Goal: Information Seeking & Learning: Find specific fact

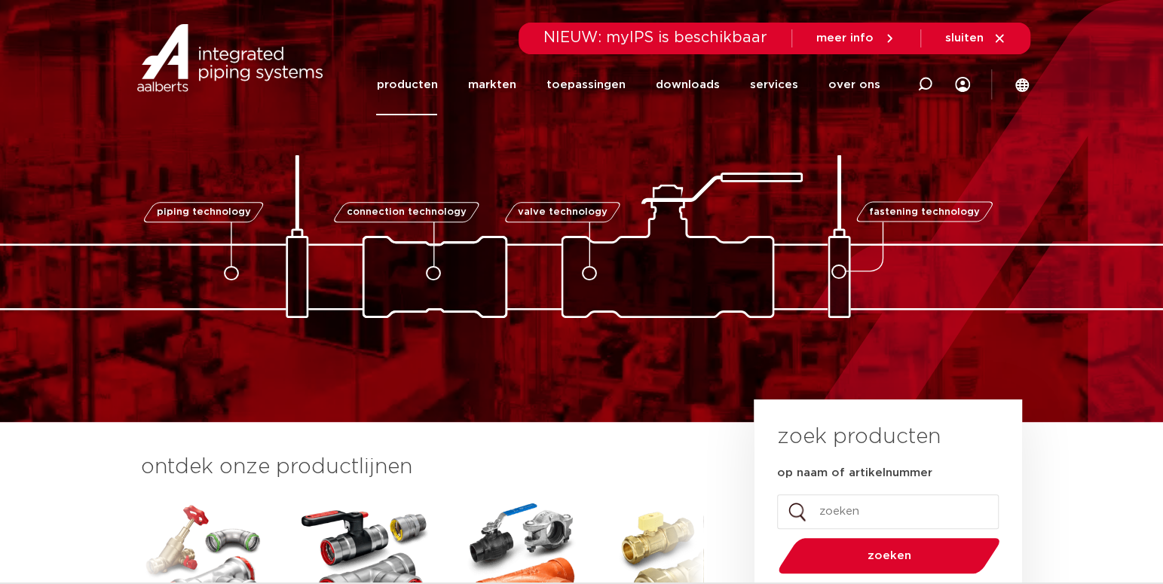
click at [429, 85] on link "producten" at bounding box center [406, 84] width 61 height 61
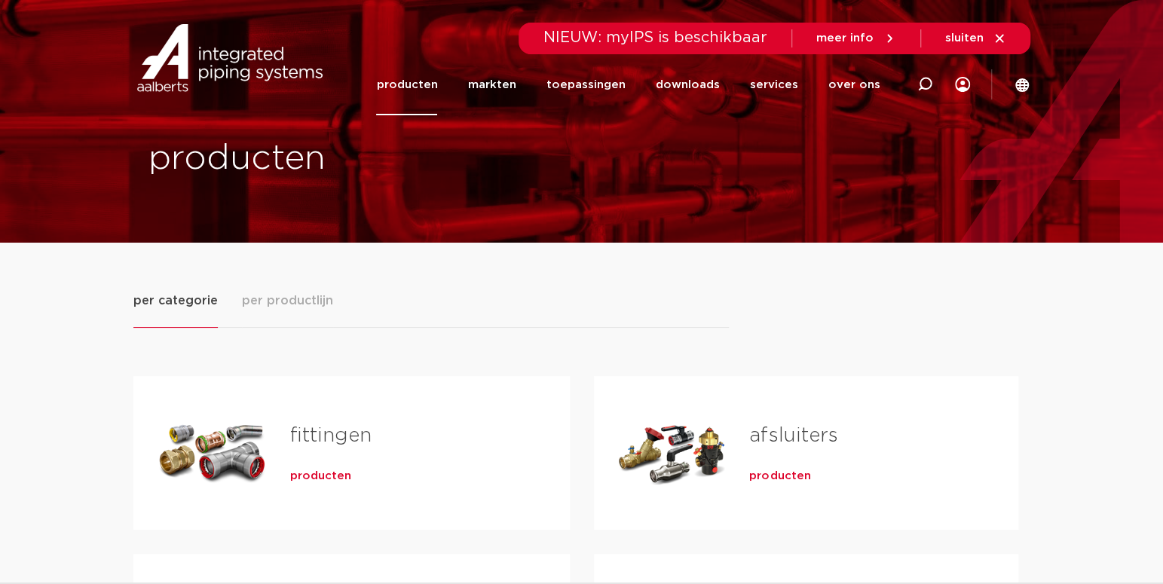
click at [330, 442] on link "fittingen" at bounding box center [330, 436] width 81 height 20
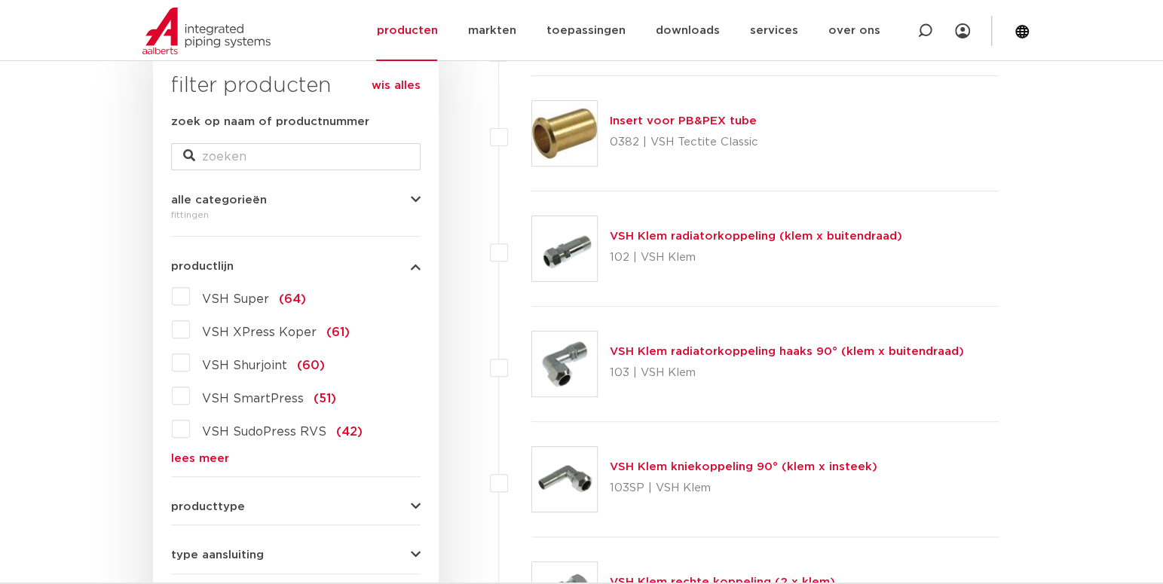
scroll to position [250, 0]
click at [288, 334] on span "VSH XPress Koper" at bounding box center [259, 332] width 115 height 12
click at [0, 0] on input "VSH XPress Koper (61)" at bounding box center [0, 0] width 0 height 0
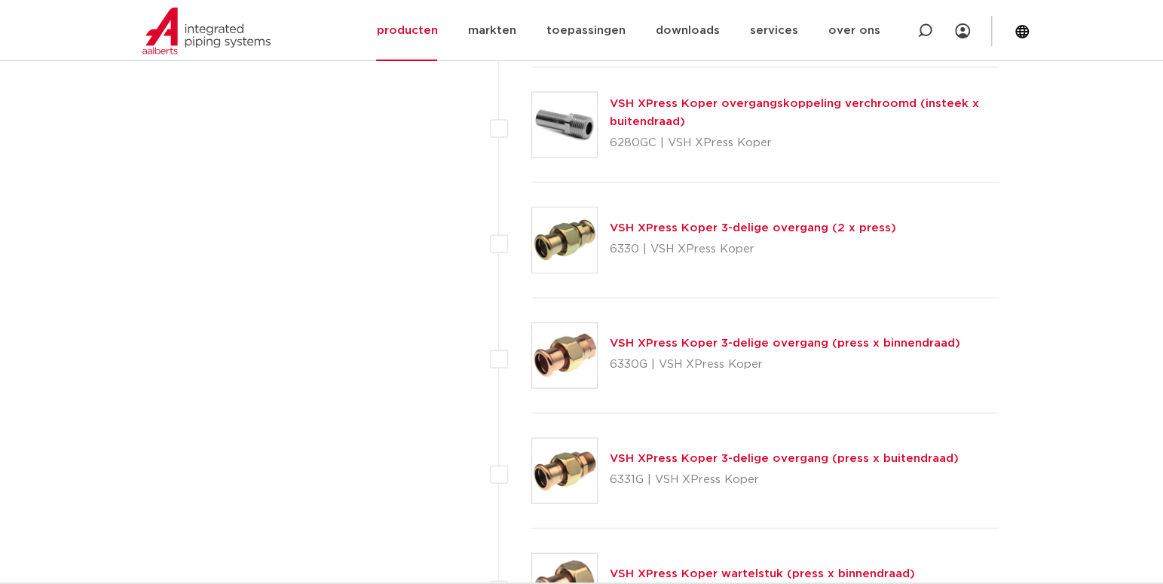
scroll to position [2009, 0]
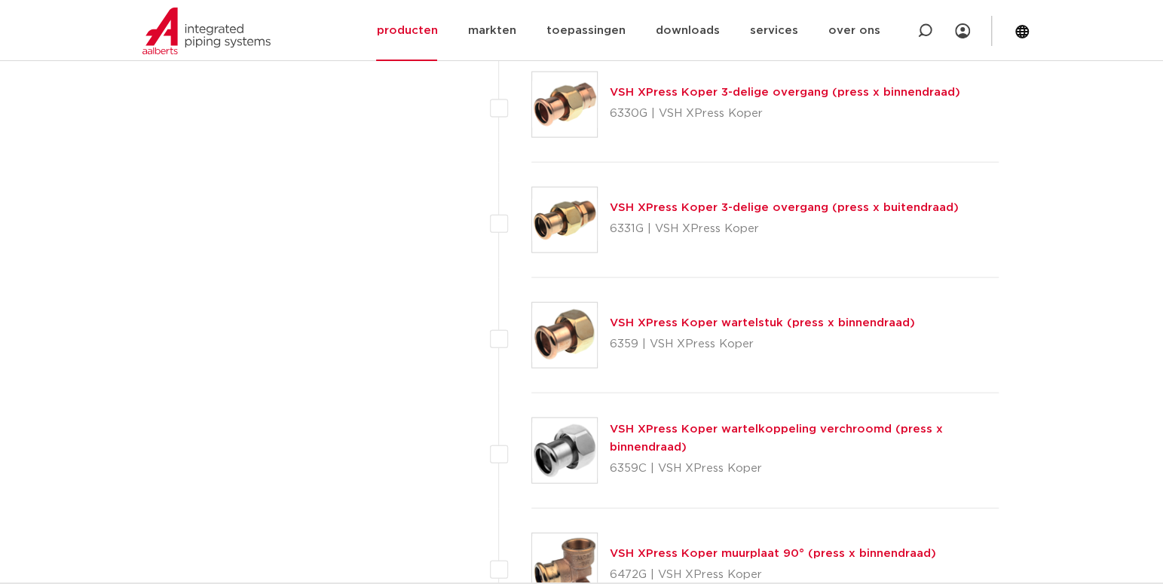
click at [743, 322] on link "VSH XPress Koper wartelstuk (press x binnendraad)" at bounding box center [762, 322] width 305 height 11
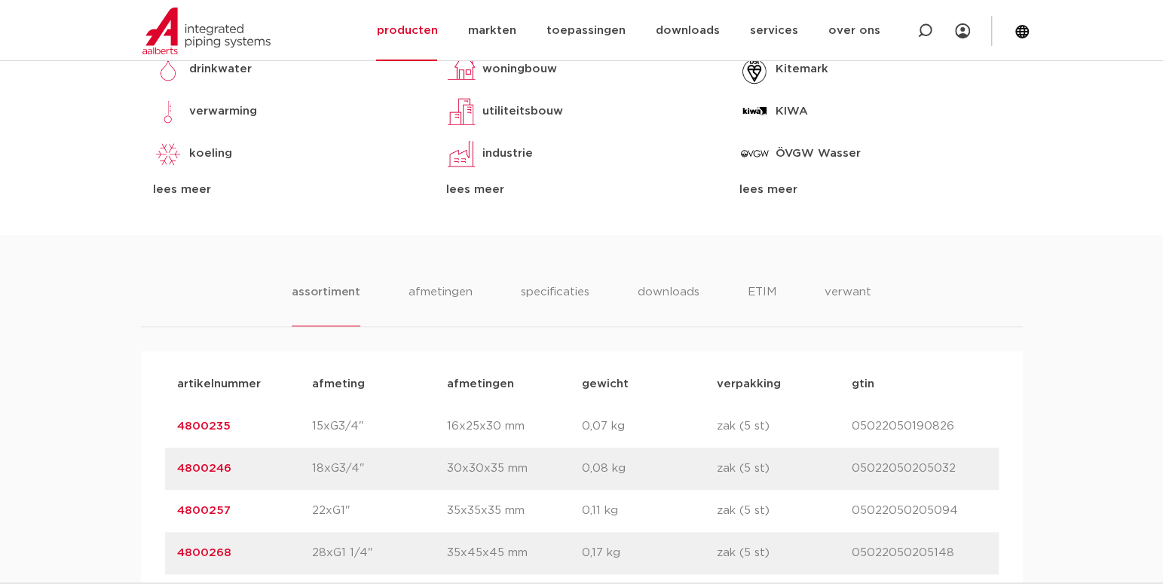
scroll to position [1005, 0]
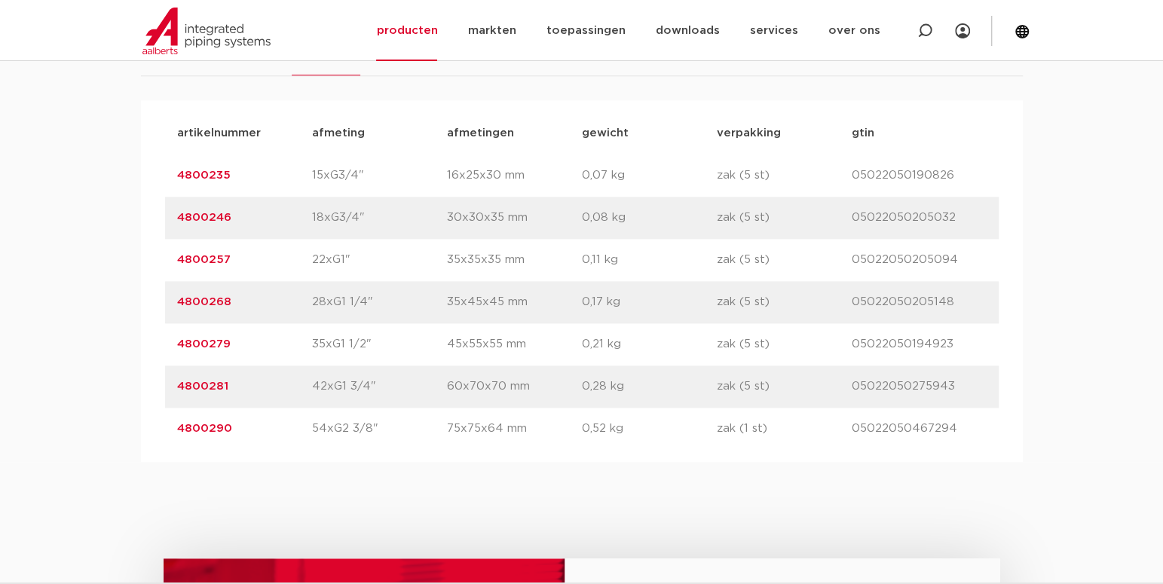
click at [203, 387] on link "4800281" at bounding box center [202, 386] width 51 height 11
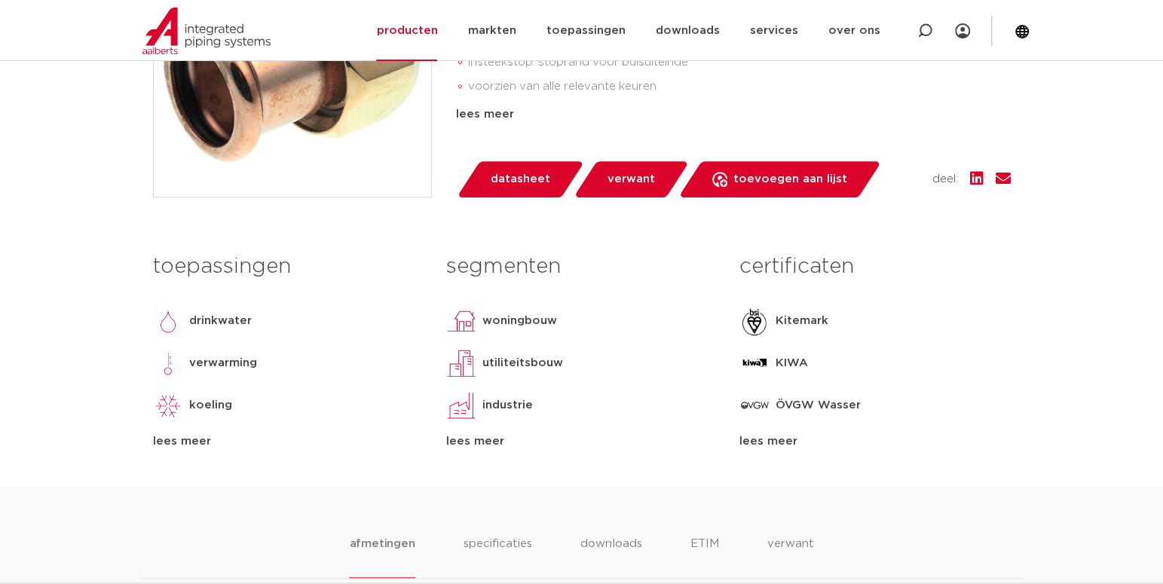
scroll to position [251, 0]
